Goal: Task Accomplishment & Management: Use online tool/utility

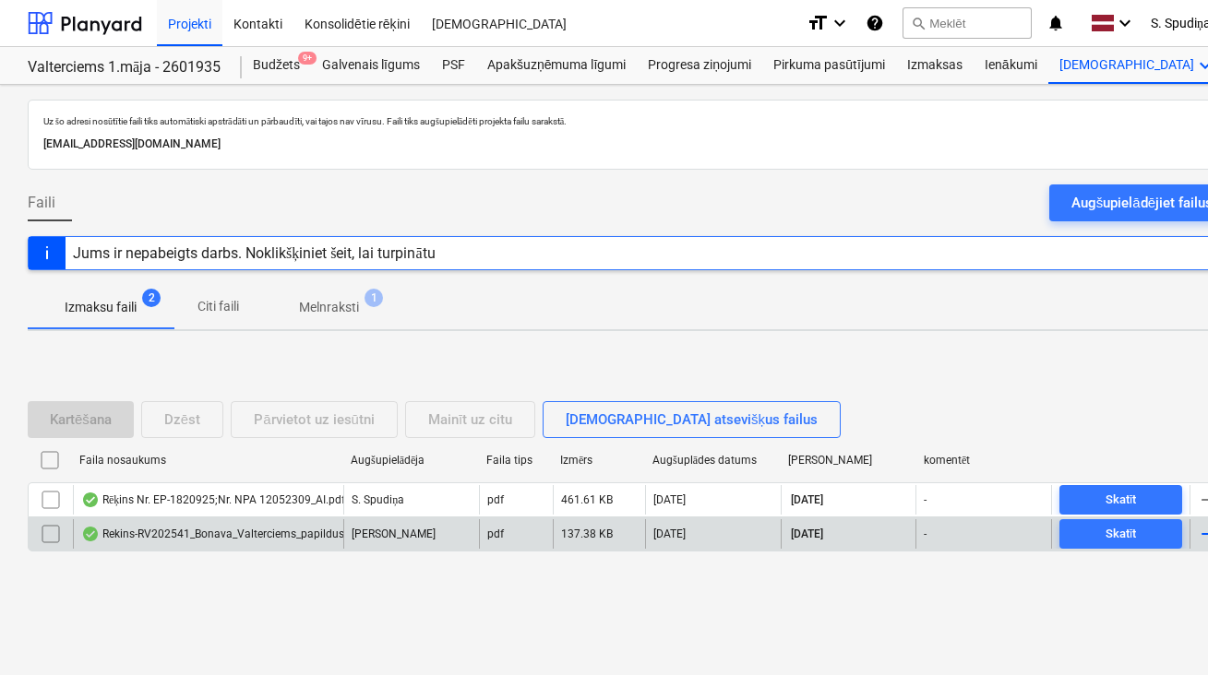
click at [202, 533] on div "Rekins-RV202541_Bonava_Valterciems_papildus.pdf" at bounding box center [222, 534] width 282 height 15
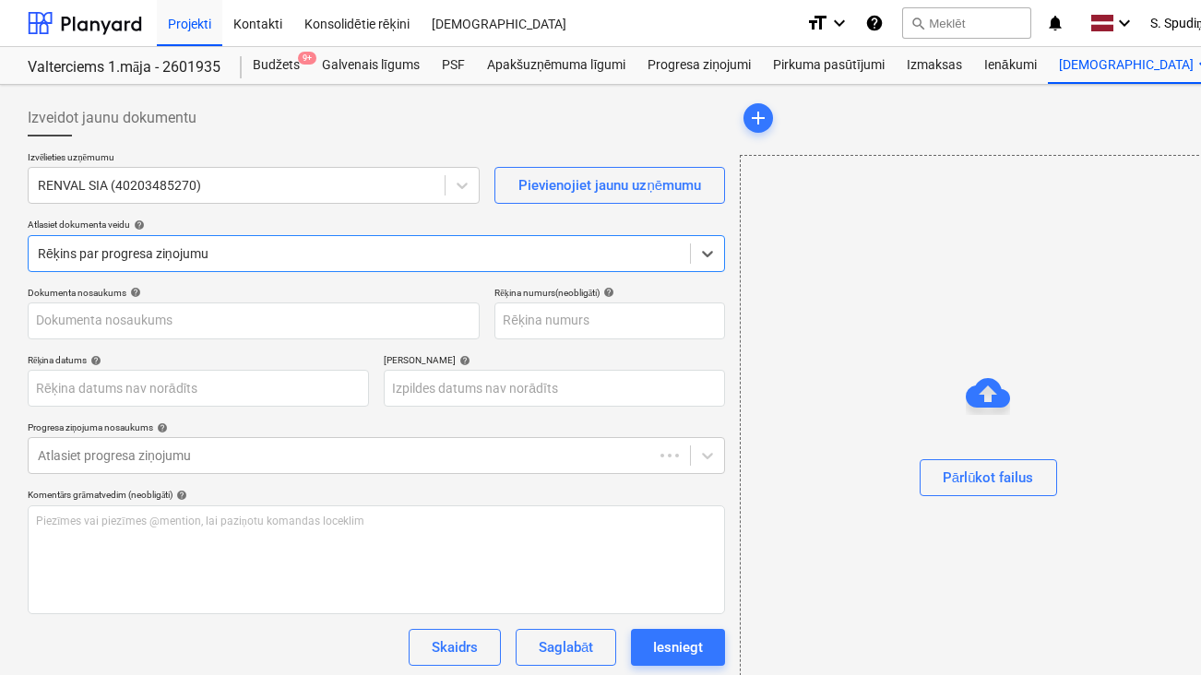
type input "RV-2025-41"
type input "[DATE]"
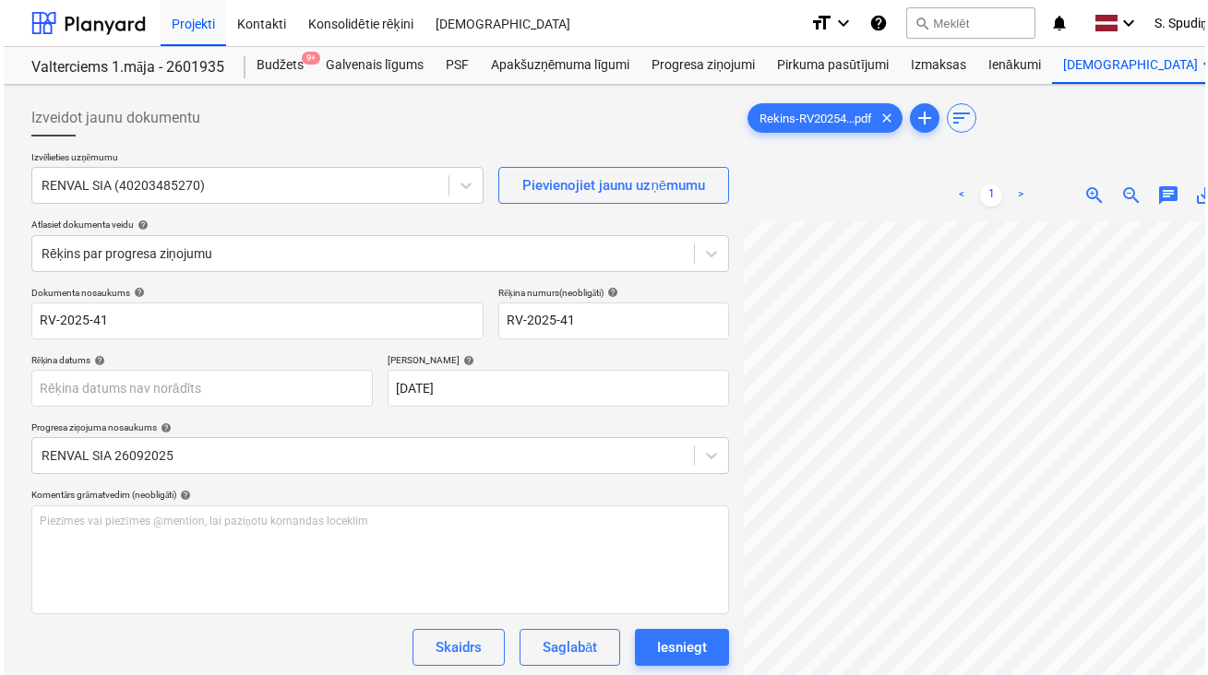
scroll to position [579, 100]
